Goal: Find specific page/section: Find specific page/section

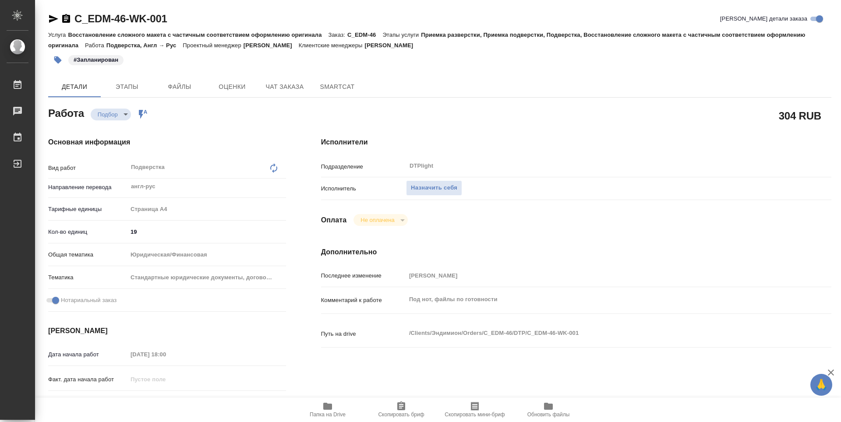
type textarea "x"
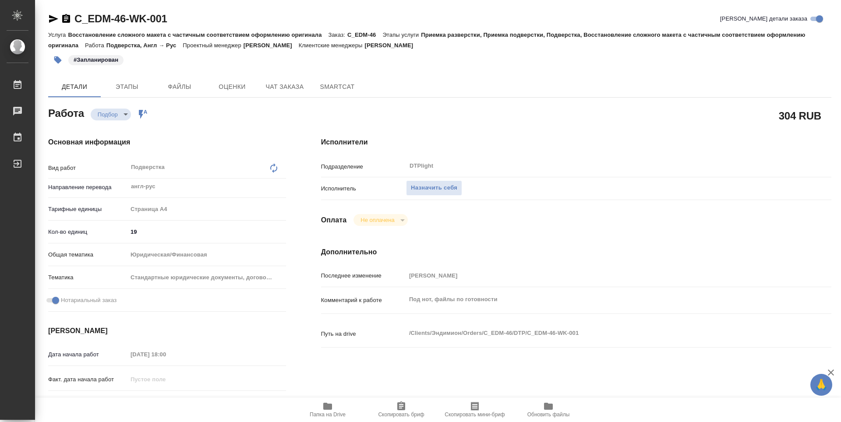
type textarea "x"
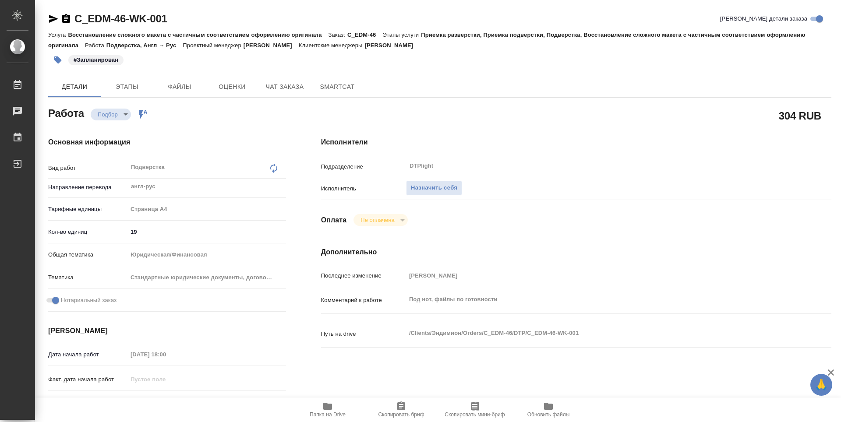
type textarea "x"
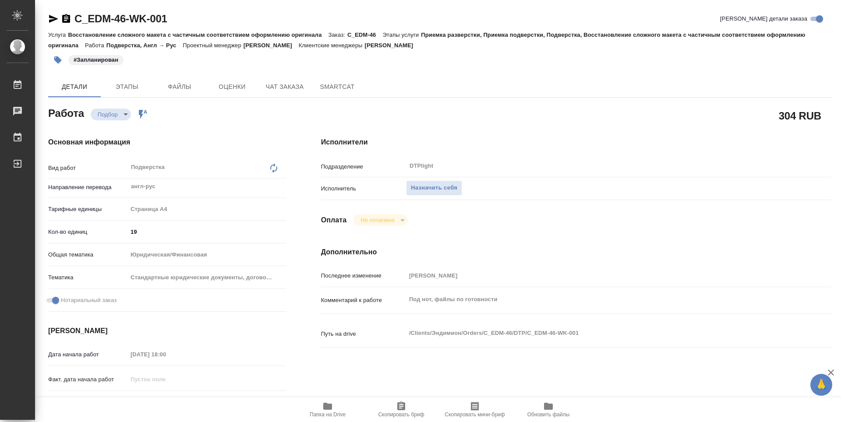
type textarea "x"
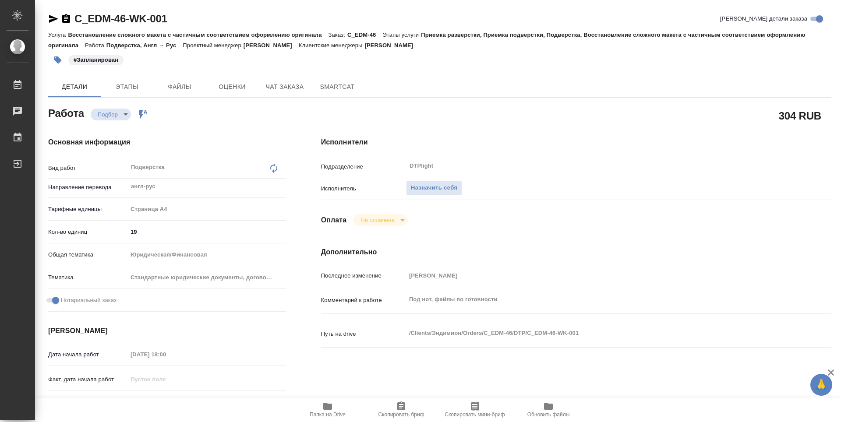
type textarea "x"
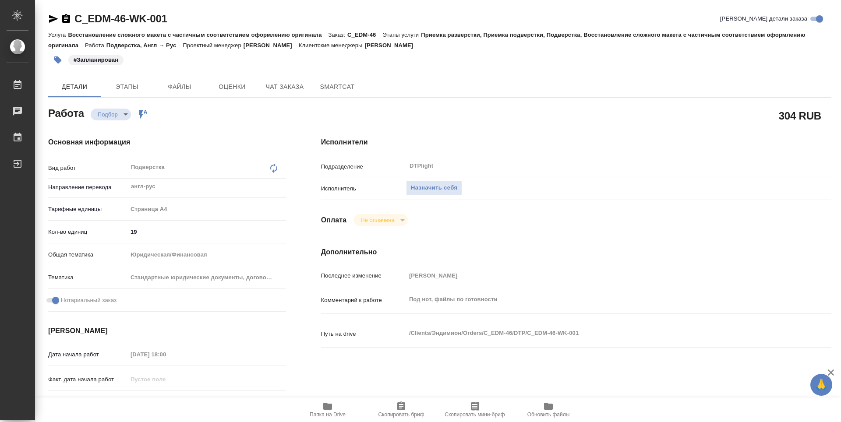
type textarea "x"
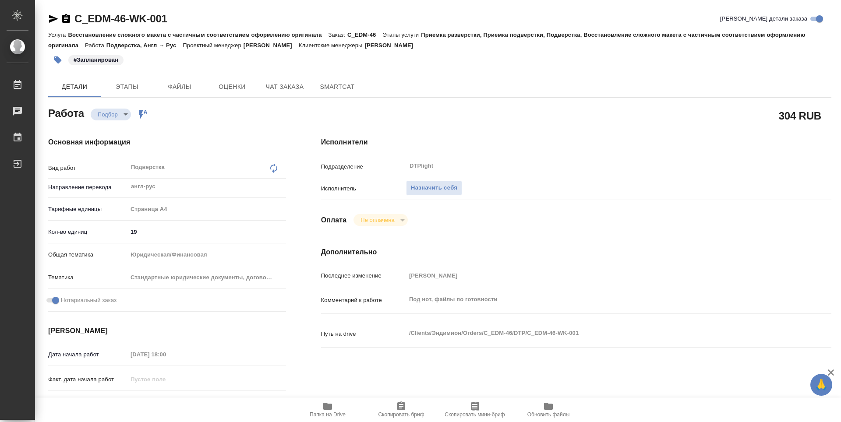
type textarea "x"
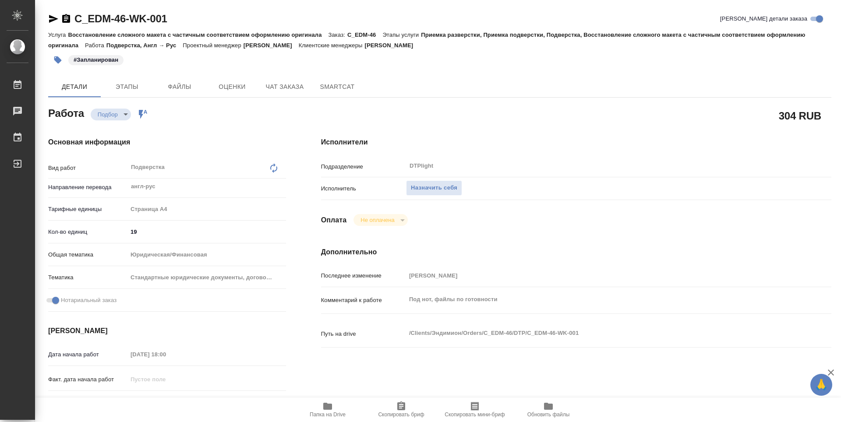
type textarea "x"
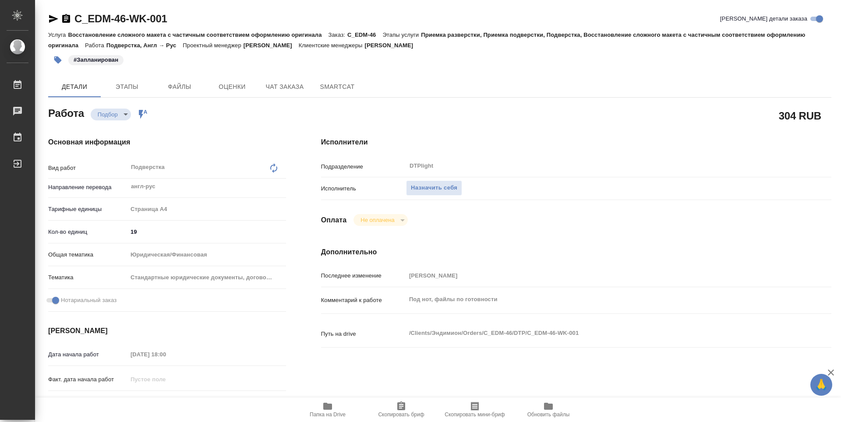
type textarea "x"
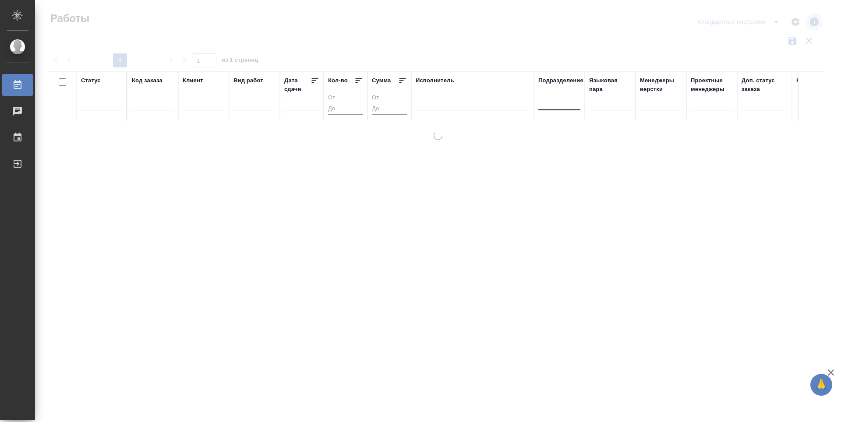
click at [563, 105] on div at bounding box center [559, 101] width 42 height 13
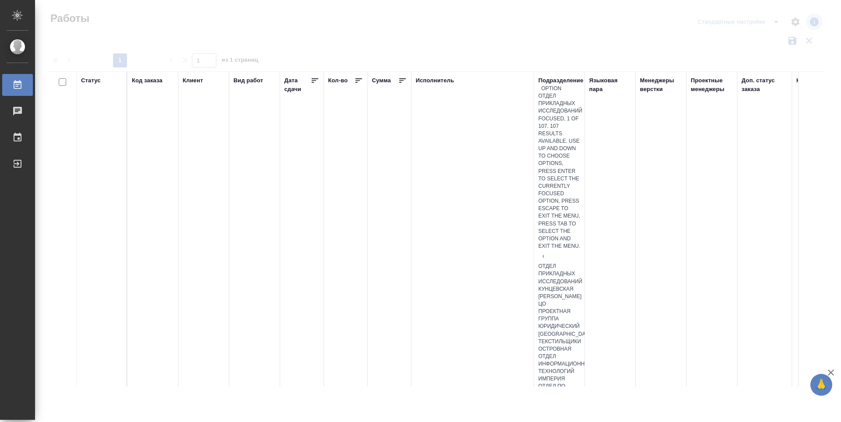
type input "dt"
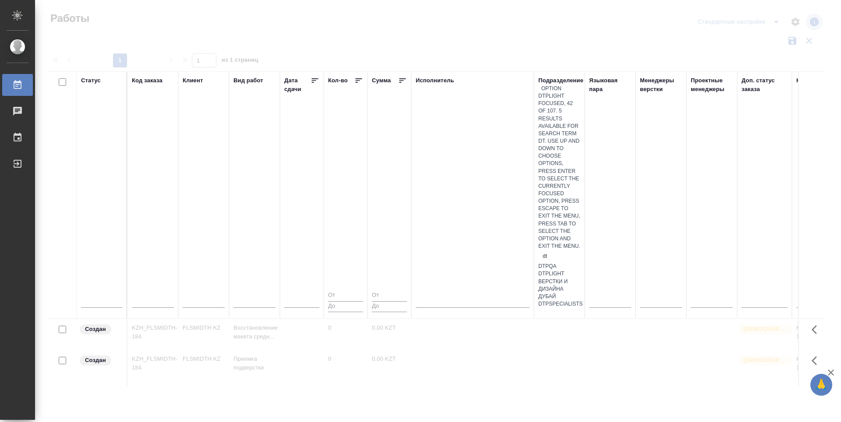
click at [570, 270] on div "DTPlight" at bounding box center [559, 273] width 42 height 7
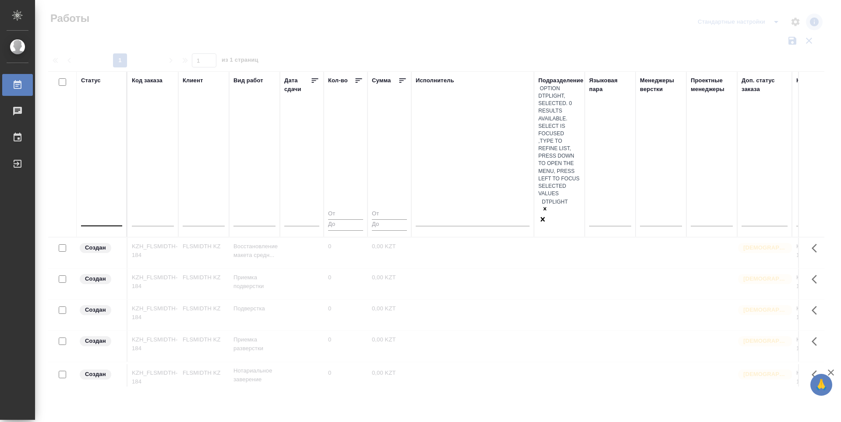
click at [101, 211] on div at bounding box center [101, 217] width 41 height 13
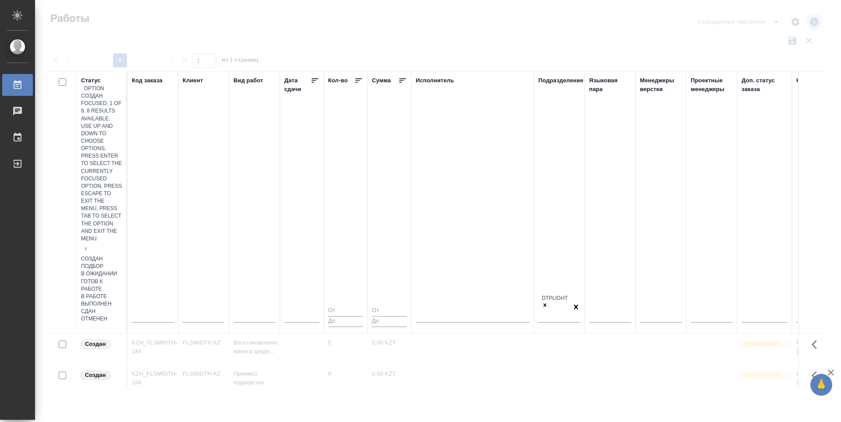
type input "по"
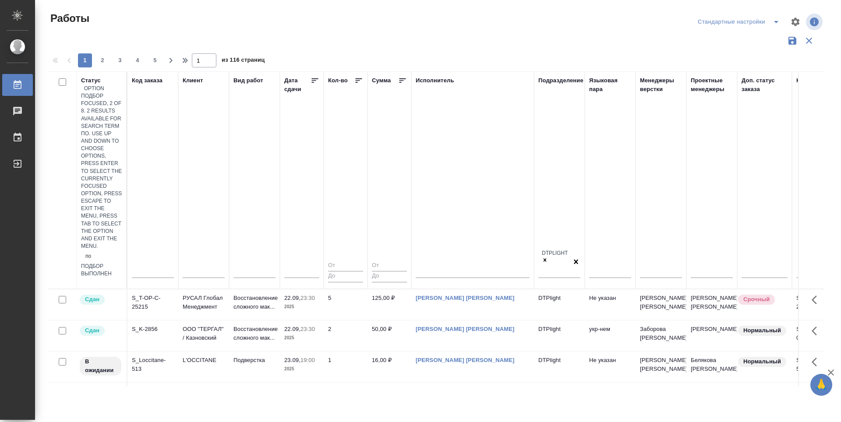
click at [122, 263] on div "Подбор" at bounding box center [101, 266] width 41 height 7
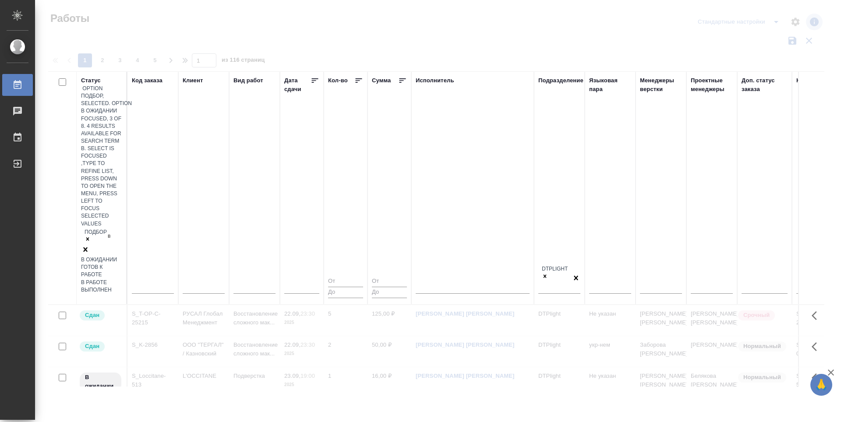
type input "в р"
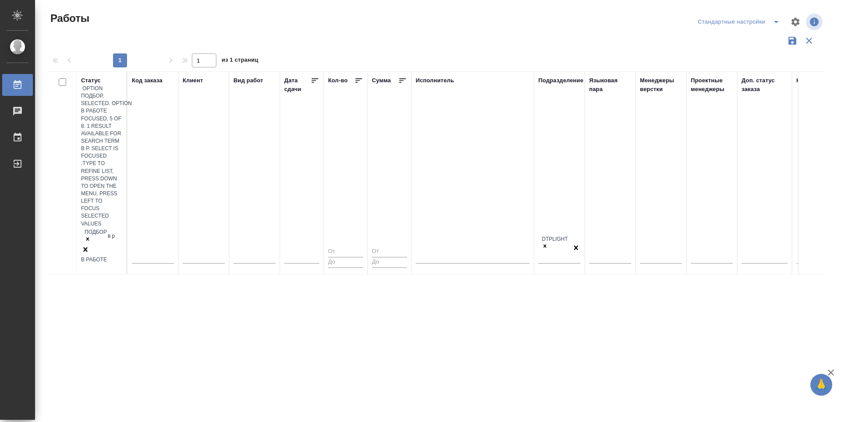
click at [122, 256] on div "В работе" at bounding box center [101, 259] width 41 height 7
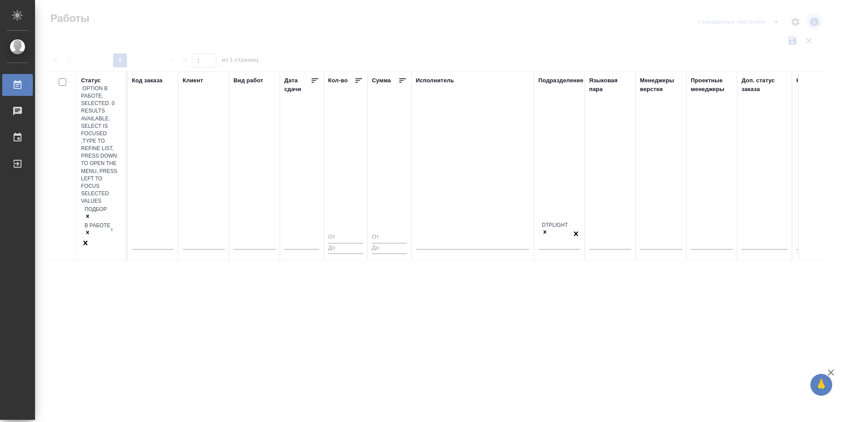
type input "го"
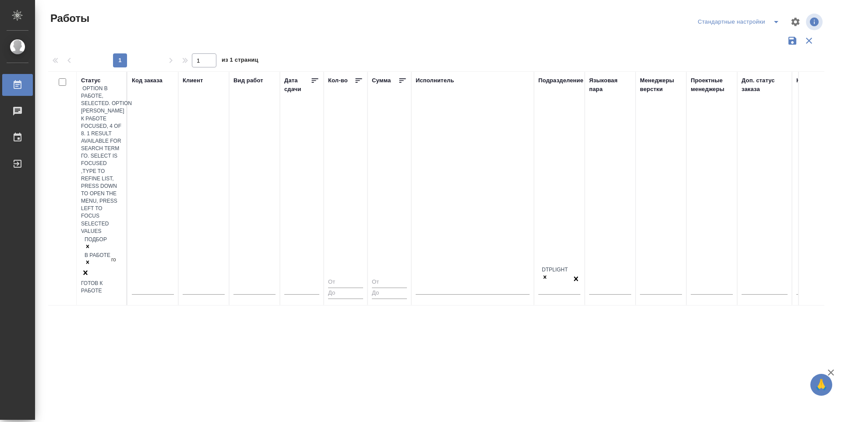
click at [122, 280] on div "Готов к работе" at bounding box center [101, 287] width 41 height 15
click at [89, 205] on div "Подбор В работе Готов к работе" at bounding box center [101, 239] width 41 height 68
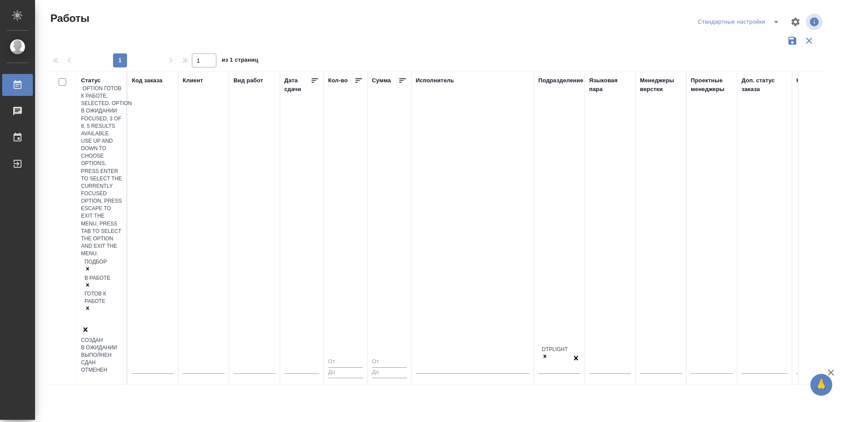
click at [122, 344] on div "В ожидании" at bounding box center [101, 347] width 41 height 7
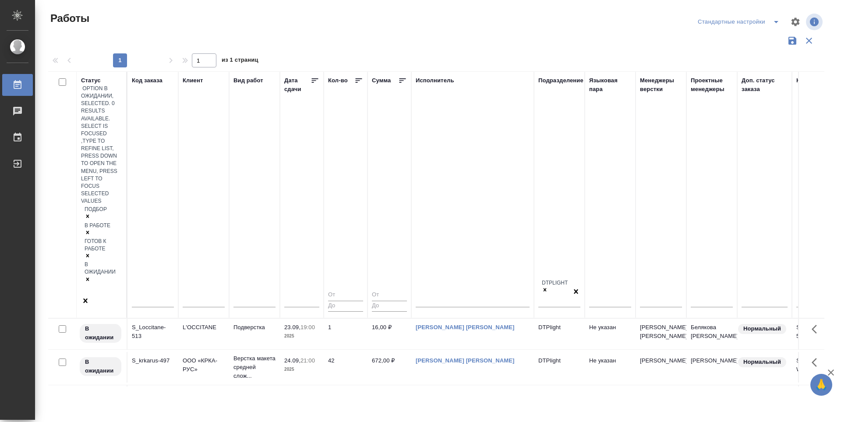
type input "v.zubakova"
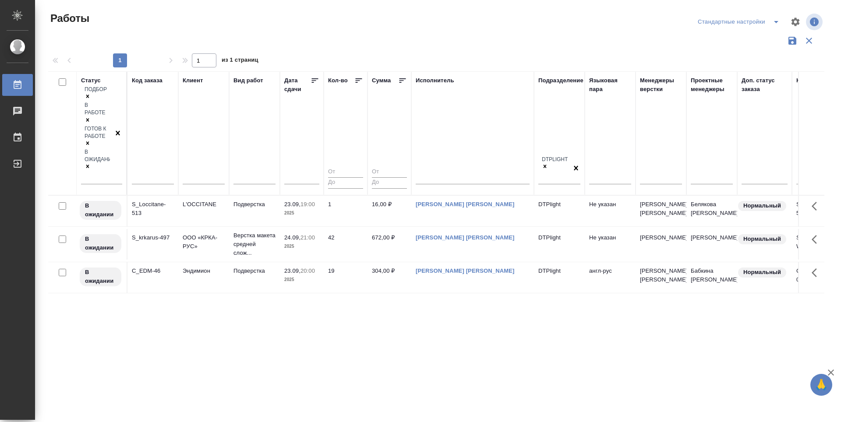
click at [319, 78] on th "Дата сдачи" at bounding box center [302, 133] width 44 height 124
click at [317, 79] on icon at bounding box center [315, 80] width 7 height 4
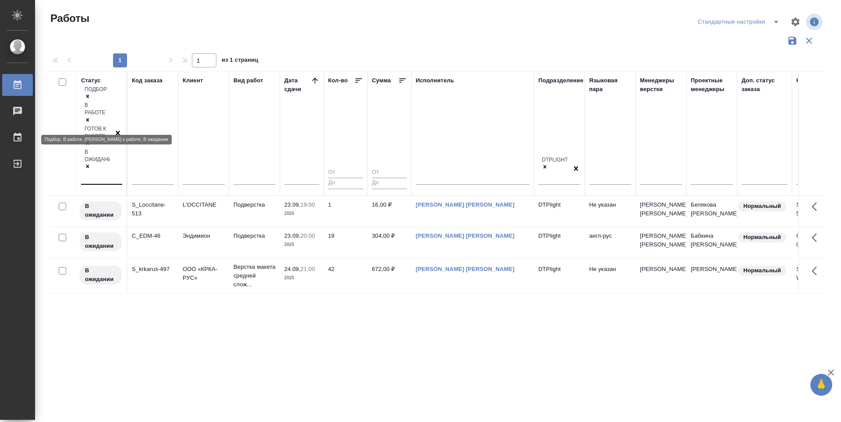
click at [91, 163] on icon at bounding box center [88, 166] width 6 height 6
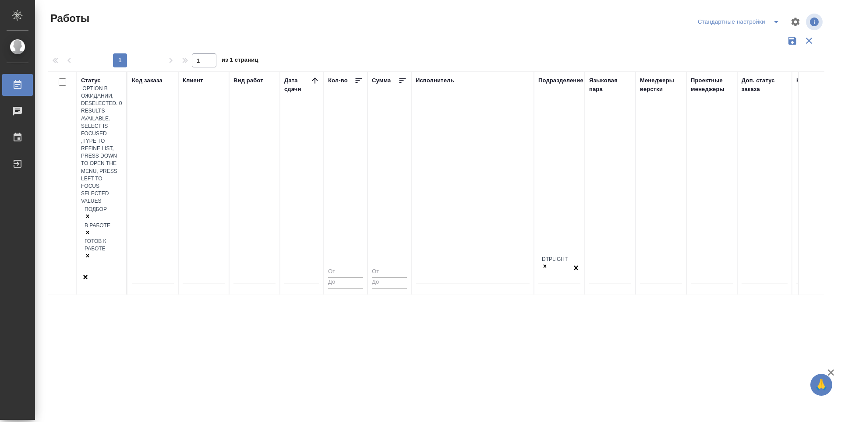
type input "v.zubakova"
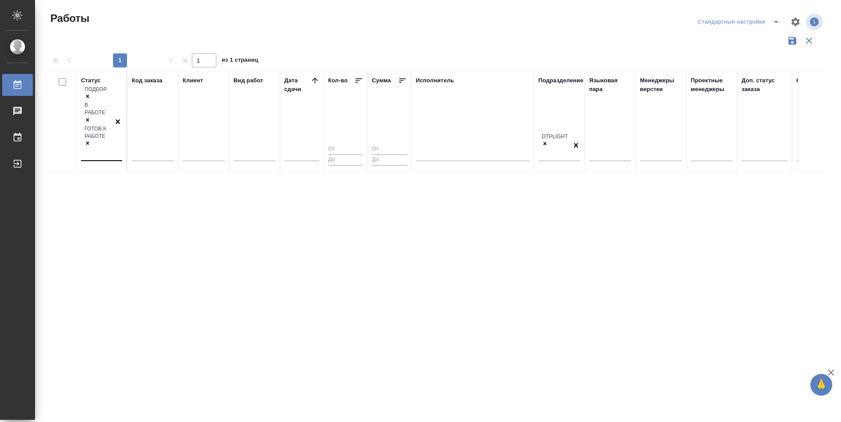
click at [170, 177] on div "Статус Подбор В работе Готов к работе Код заказа Клиент Вид работ Дата сдачи Ко…" at bounding box center [436, 228] width 776 height 315
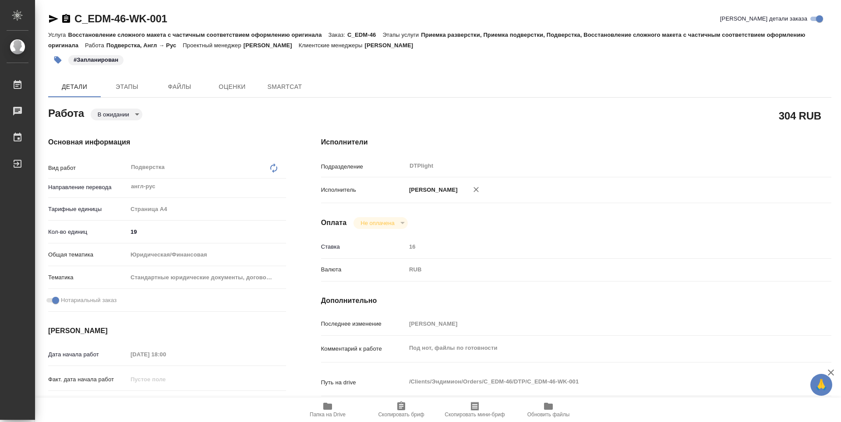
type textarea "x"
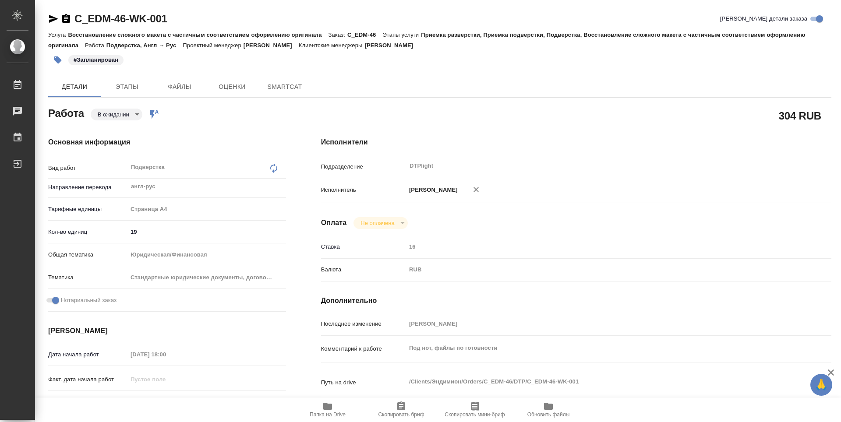
type textarea "x"
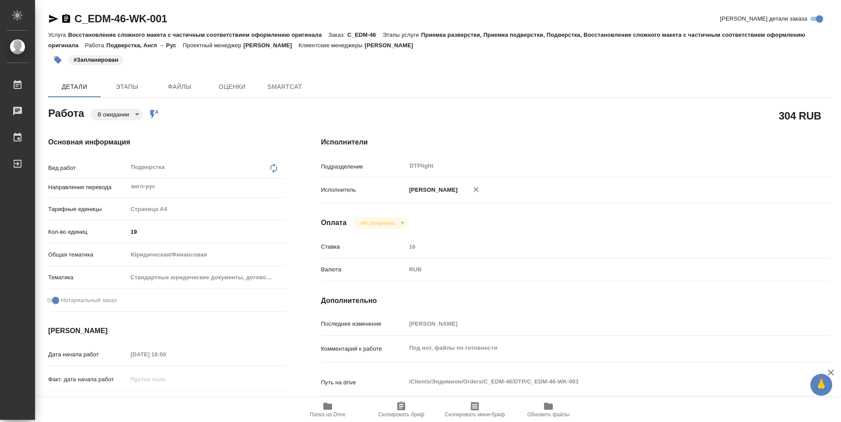
type textarea "x"
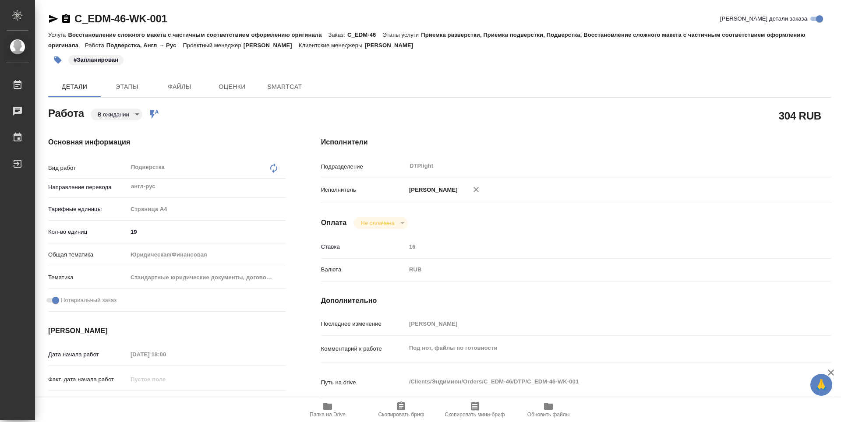
type textarea "x"
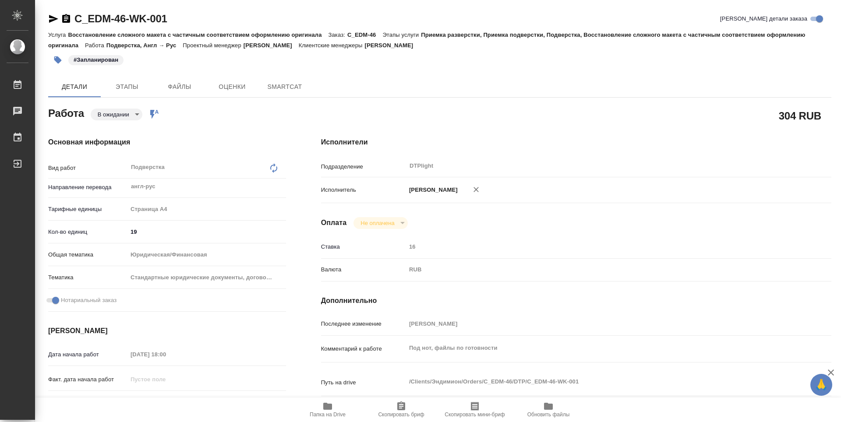
type textarea "x"
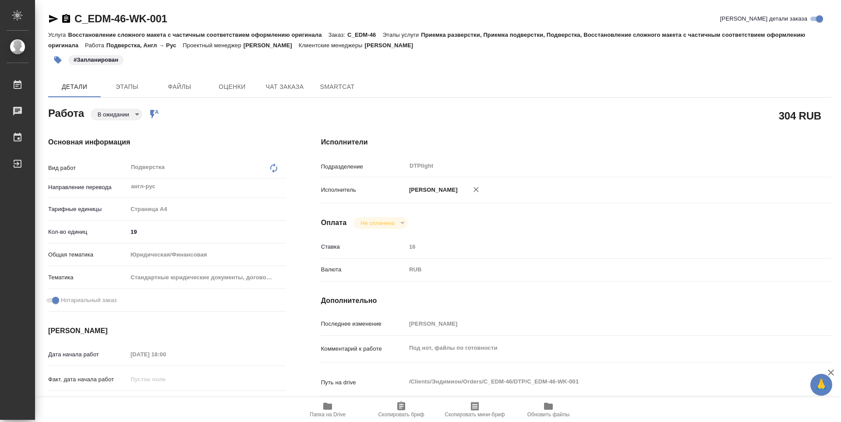
type textarea "x"
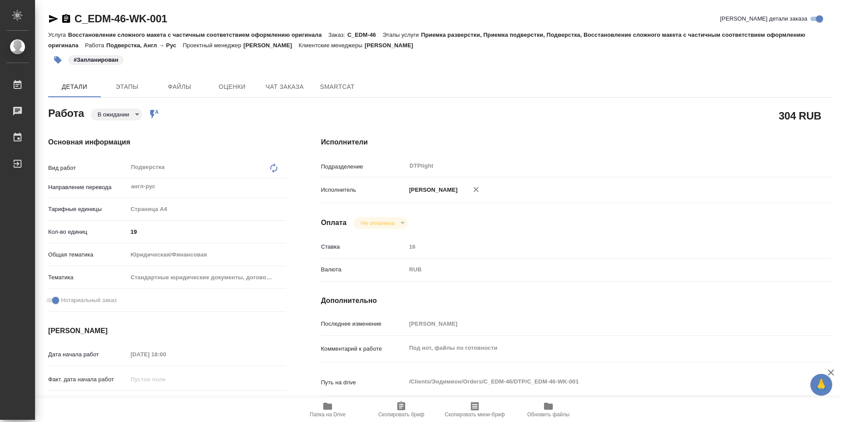
type textarea "x"
